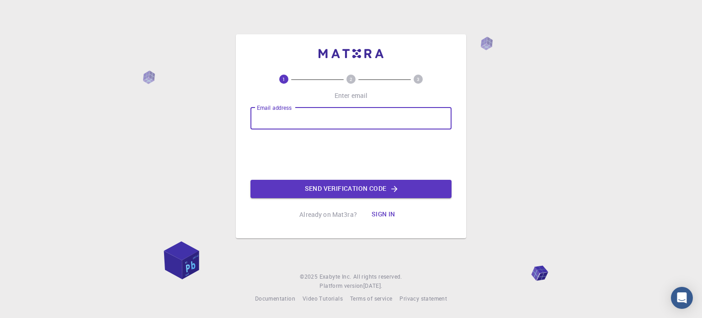
type input "a"
paste input "[EMAIL_ADDRESS][DOMAIN_NAME]"
type input "[EMAIL_ADDRESS][DOMAIN_NAME]"
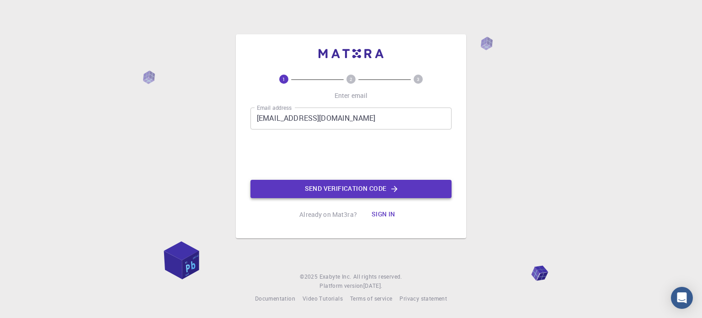
click at [320, 188] on button "Send verification code" at bounding box center [350, 189] width 201 height 18
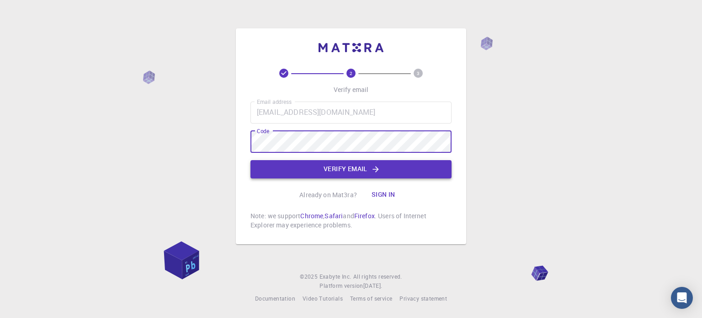
click at [314, 166] on button "Verify email" at bounding box center [350, 169] width 201 height 18
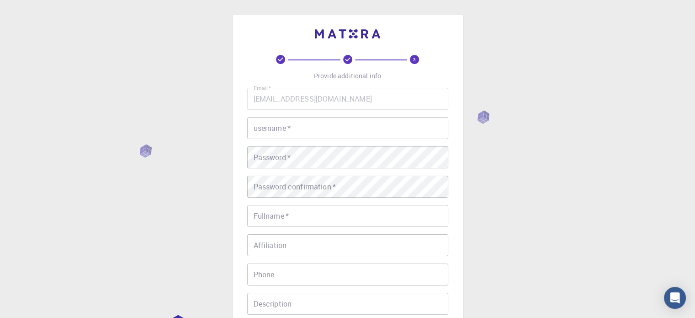
click at [299, 135] on input "username   *" at bounding box center [347, 128] width 201 height 22
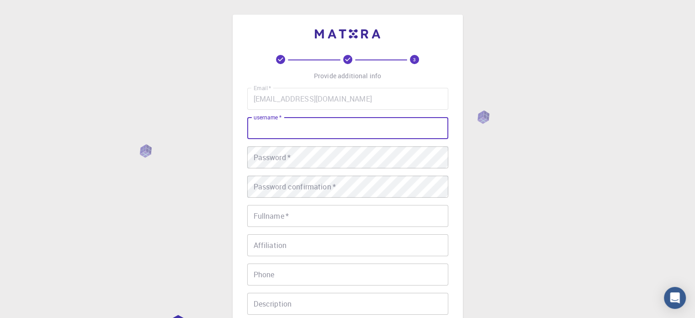
paste input "[EMAIL_ADDRESS][DOMAIN_NAME]"
type input "[EMAIL_ADDRESS][DOMAIN_NAME]"
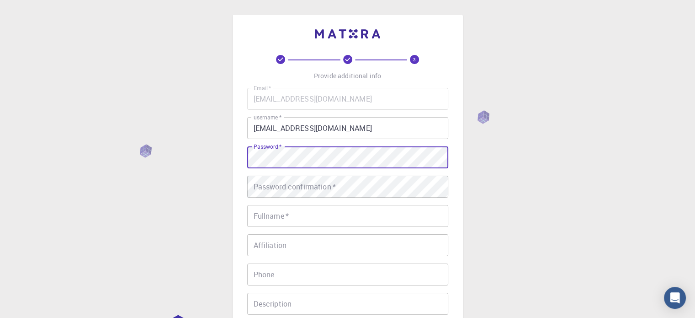
click at [245, 156] on div "3 Provide additional info Email   * [EMAIL_ADDRESS][DOMAIN_NAME] Email   * user…" at bounding box center [348, 210] width 230 height 390
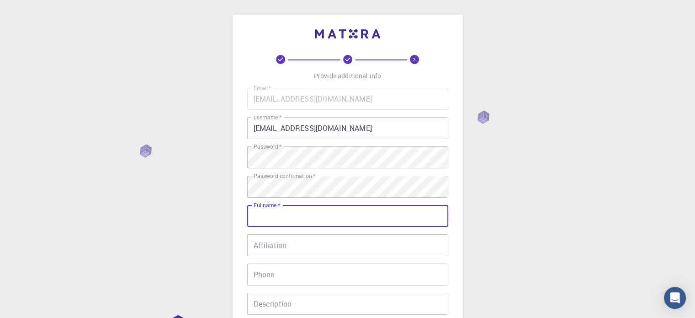
click at [269, 219] on input "Fullname   *" at bounding box center [347, 216] width 201 height 22
type input "[PERSON_NAME]"
click at [264, 248] on input "Affiliation" at bounding box center [347, 245] width 201 height 22
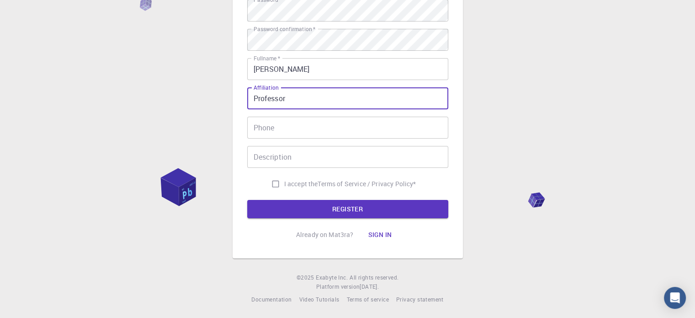
scroll to position [147, 0]
type input "Professor"
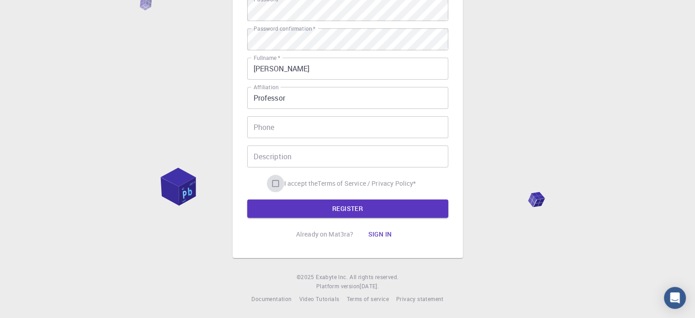
click at [267, 182] on input "I accept the Terms of Service / Privacy Policy *" at bounding box center [275, 183] width 17 height 17
checkbox input "true"
click at [329, 213] on button "REGISTER" at bounding box center [347, 208] width 201 height 18
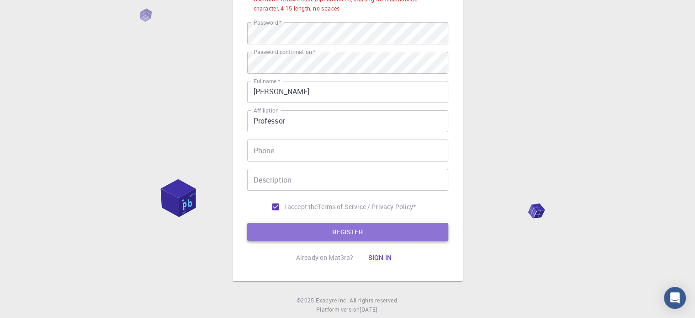
click at [329, 226] on button "REGISTER" at bounding box center [347, 232] width 201 height 18
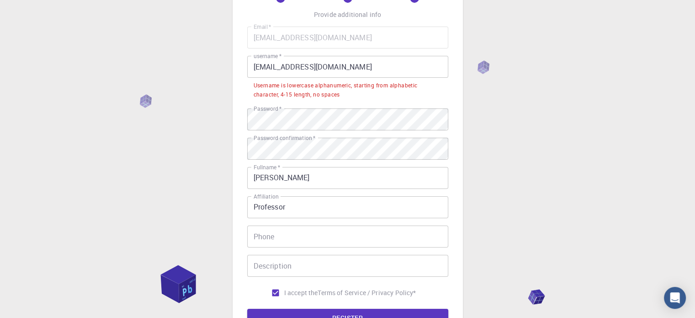
scroll to position [61, 0]
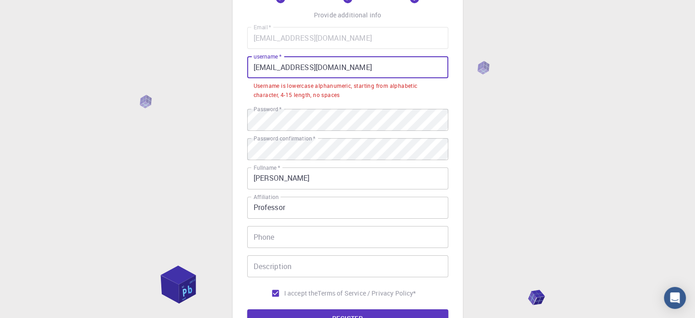
click at [365, 67] on input "[EMAIL_ADDRESS][DOMAIN_NAME]" at bounding box center [347, 67] width 201 height 22
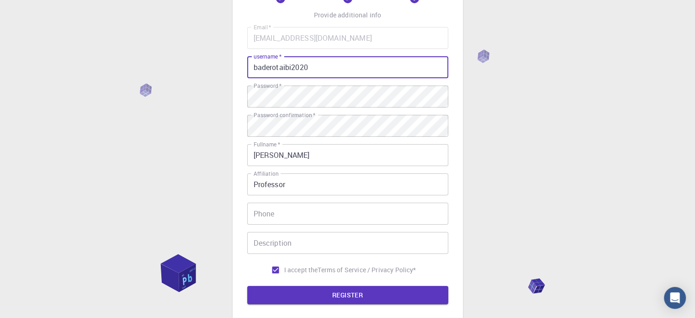
type input "baderotaibi2020"
click at [557, 119] on div "3 Provide additional info Email   * [EMAIL_ADDRESS][DOMAIN_NAME] Email   * user…" at bounding box center [347, 171] width 695 height 465
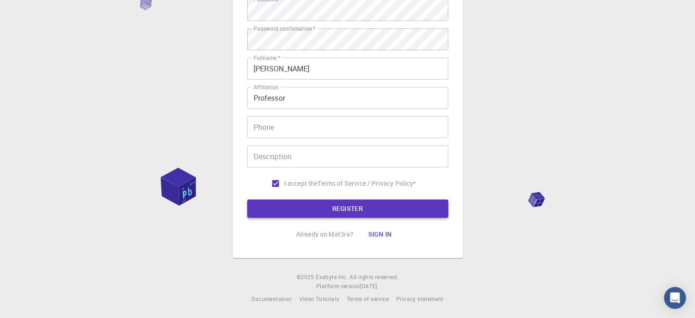
click at [360, 211] on button "REGISTER" at bounding box center [347, 208] width 201 height 18
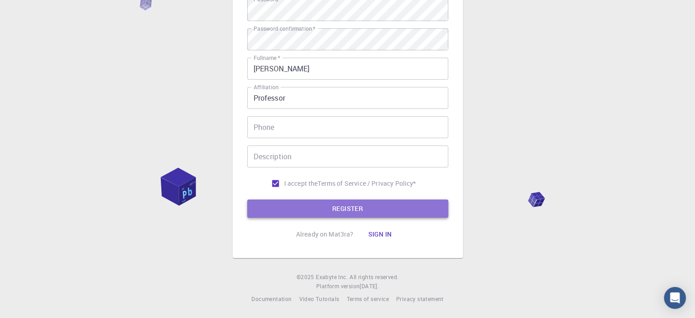
click at [358, 210] on button "REGISTER" at bounding box center [347, 208] width 201 height 18
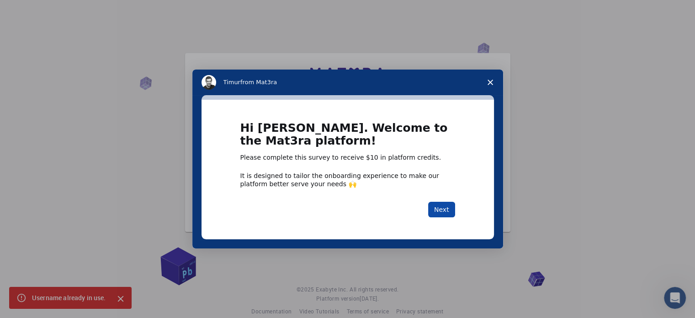
click at [450, 203] on button "Next" at bounding box center [441, 210] width 27 height 16
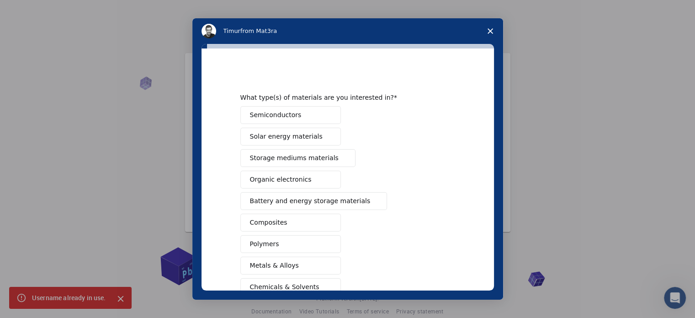
click at [491, 30] on polygon "Close survey" at bounding box center [490, 30] width 5 height 5
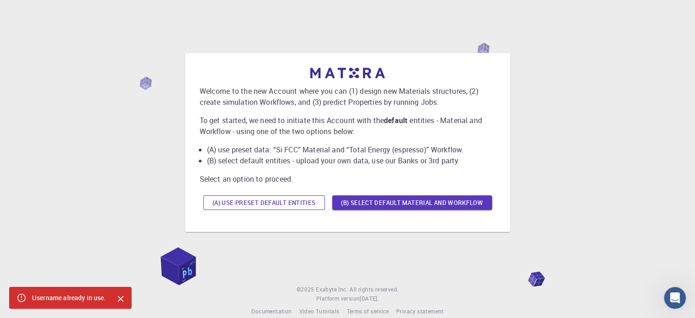
click at [295, 205] on button "(A) Use preset default entities" at bounding box center [264, 202] width 122 height 15
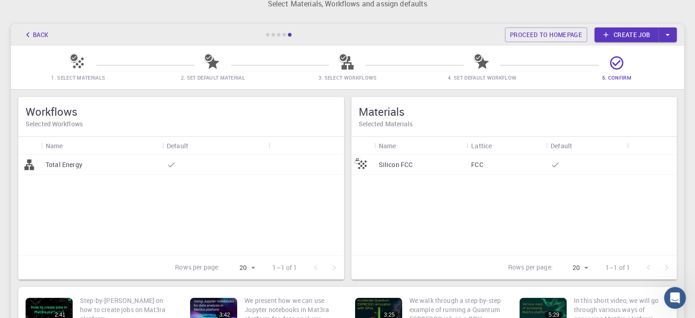
scroll to position [25, 0]
click at [348, 67] on icon at bounding box center [347, 63] width 12 height 13
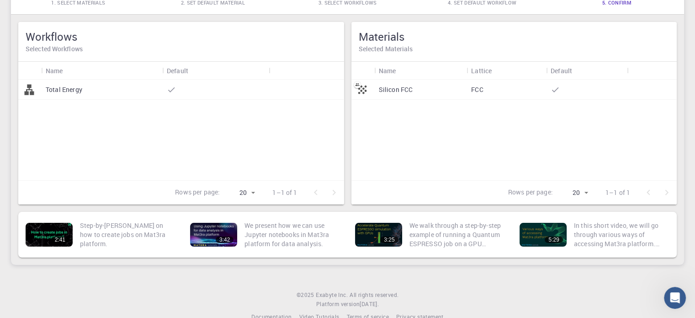
scroll to position [4, 0]
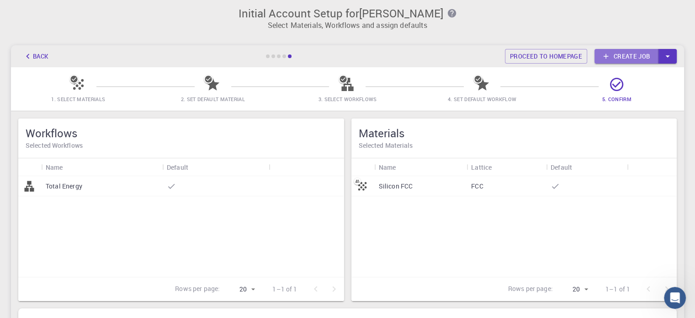
click at [646, 58] on link "Create job" at bounding box center [626, 56] width 64 height 15
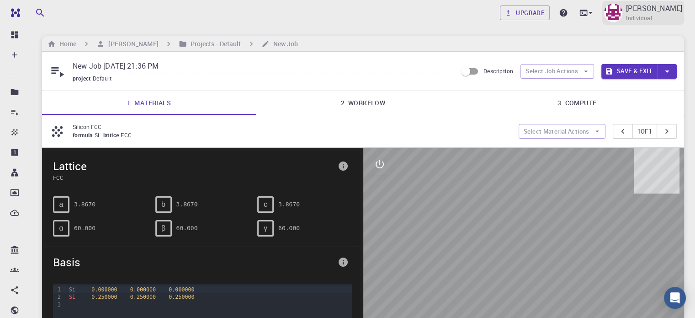
click at [622, 12] on img at bounding box center [613, 13] width 18 height 18
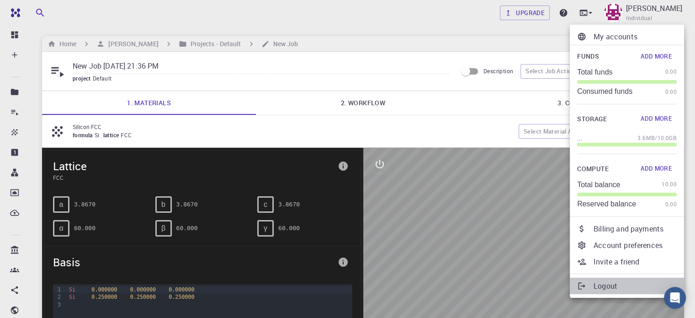
click at [607, 285] on p "Logout" at bounding box center [635, 285] width 83 height 11
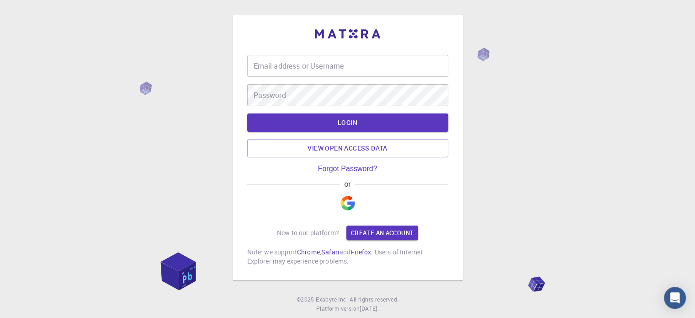
type input "[EMAIL_ADDRESS][DOMAIN_NAME]"
